Goal: Task Accomplishment & Management: Manage account settings

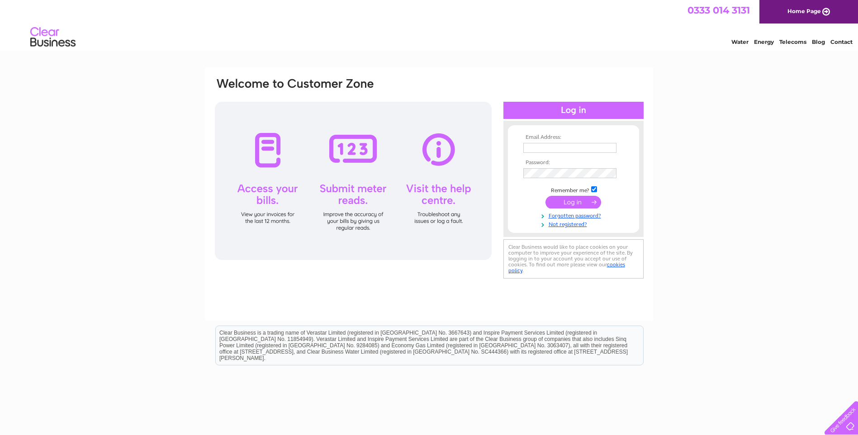
type input "a49servicecentre@outlook.com"
click at [570, 201] on input "submit" at bounding box center [574, 202] width 56 height 13
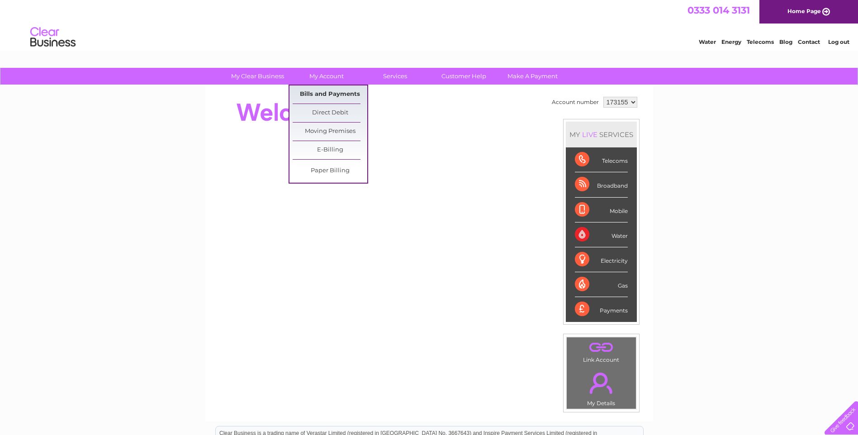
click at [329, 95] on link "Bills and Payments" at bounding box center [330, 95] width 75 height 18
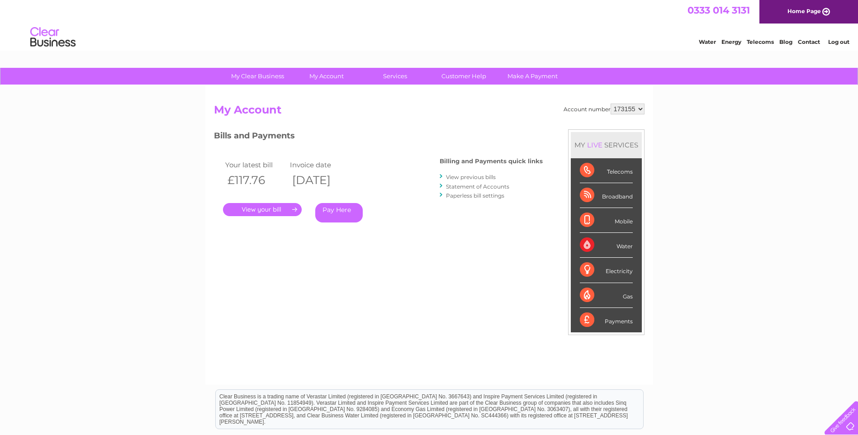
click at [271, 208] on link "." at bounding box center [262, 209] width 79 height 13
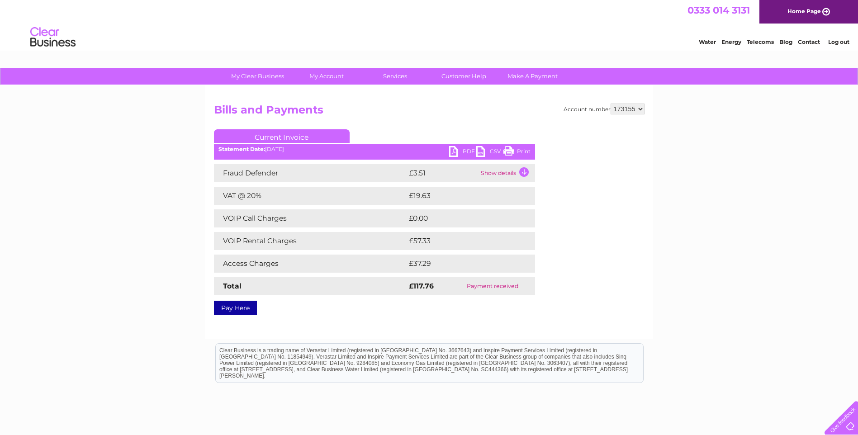
click at [461, 150] on link "PDF" at bounding box center [462, 152] width 27 height 13
click at [841, 42] on link "Log out" at bounding box center [838, 41] width 21 height 7
